Goal: Information Seeking & Learning: Learn about a topic

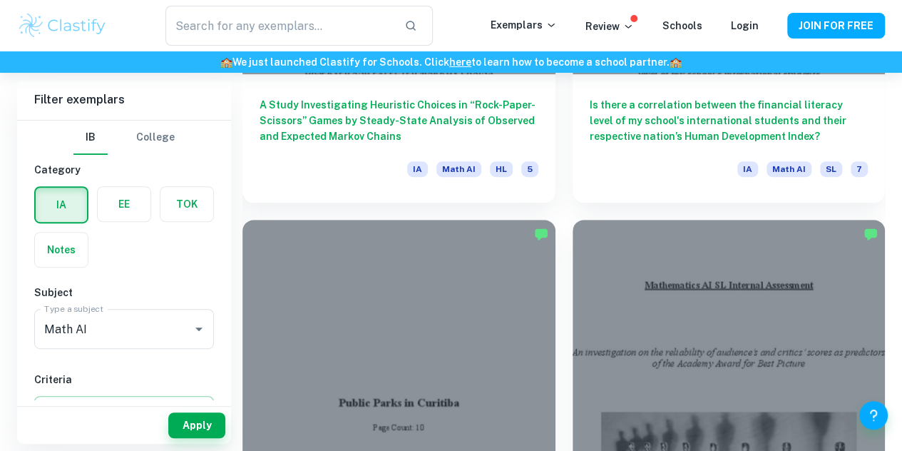
scroll to position [2992, 0]
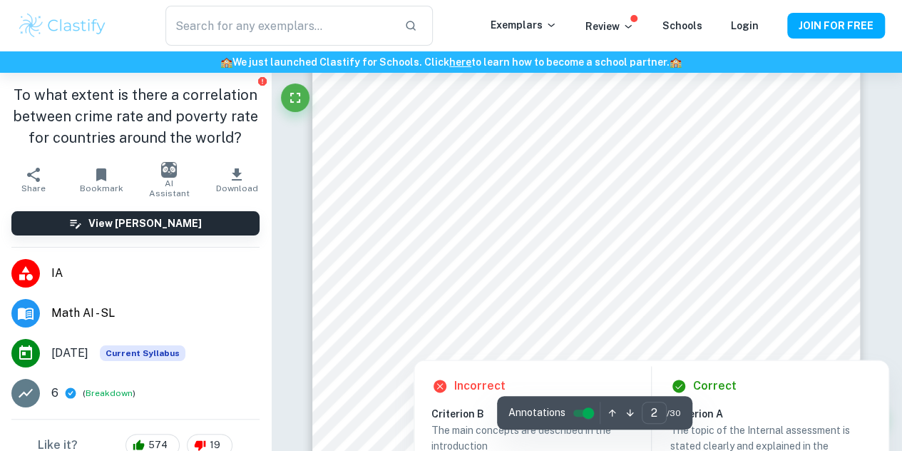
scroll to position [856, 0]
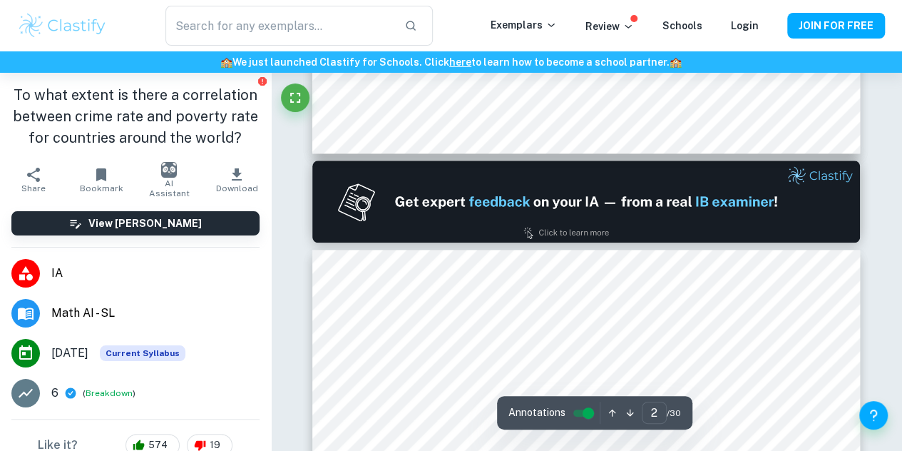
type input "1"
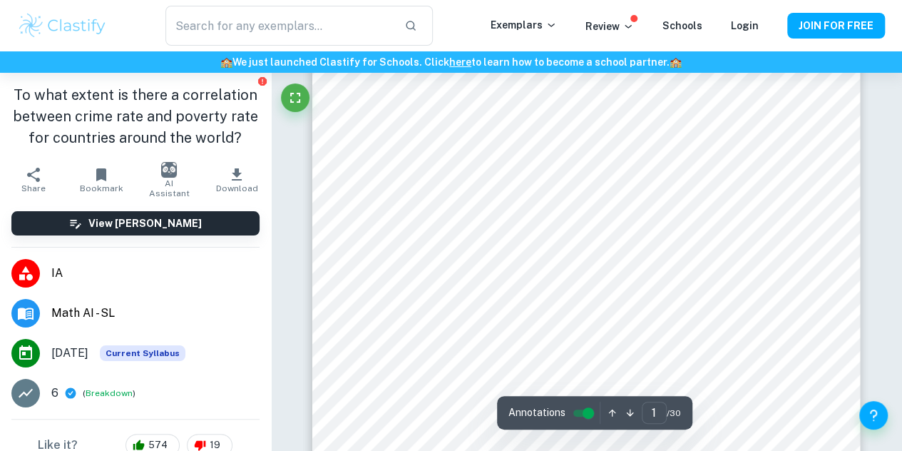
scroll to position [143, 0]
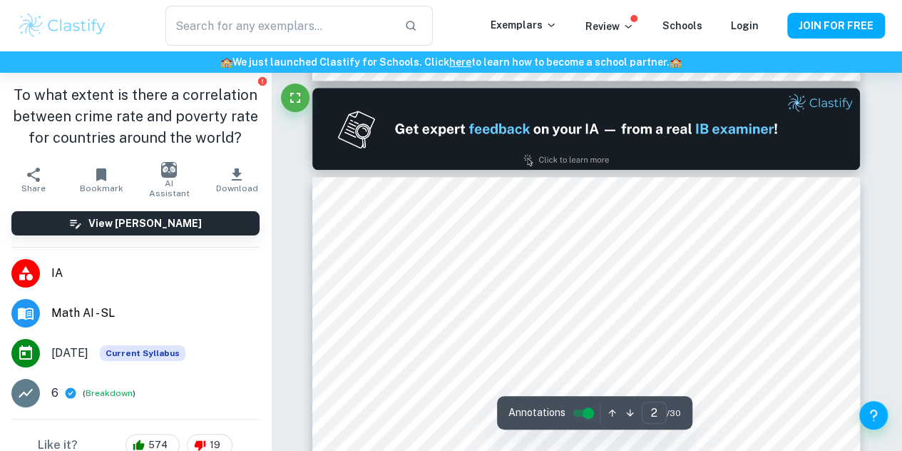
scroll to position [786, 0]
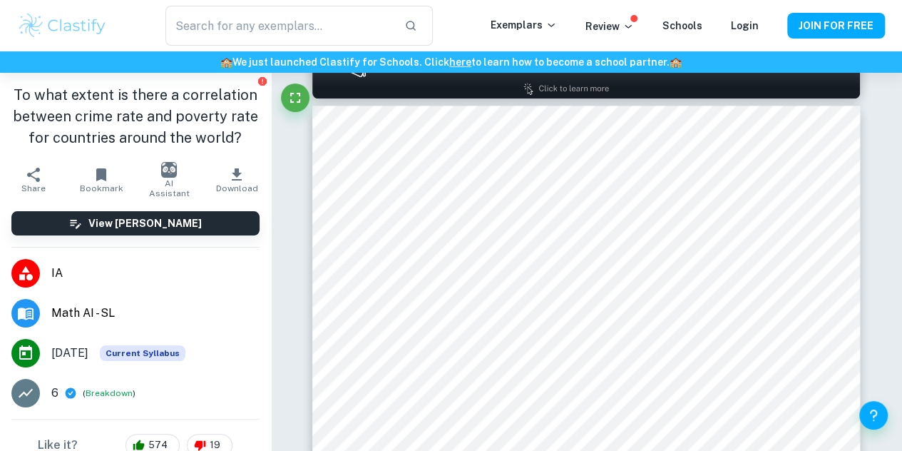
type input "1"
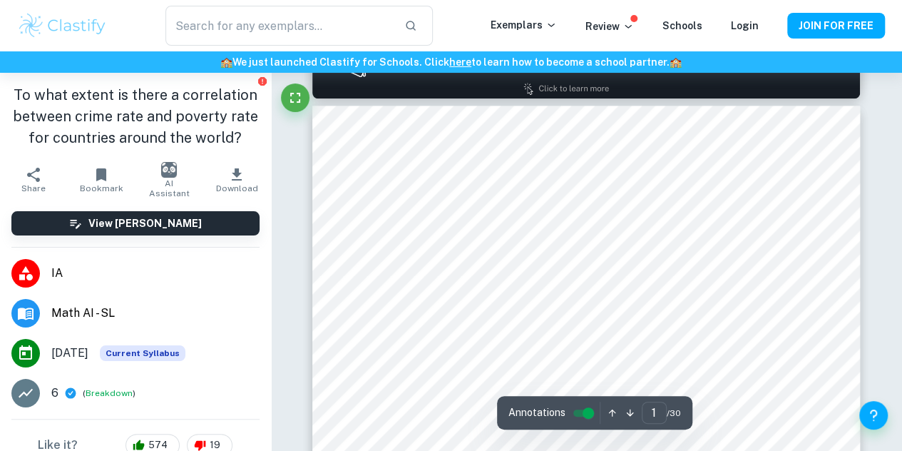
scroll to position [501, 0]
